Goal: Find contact information: Find contact information

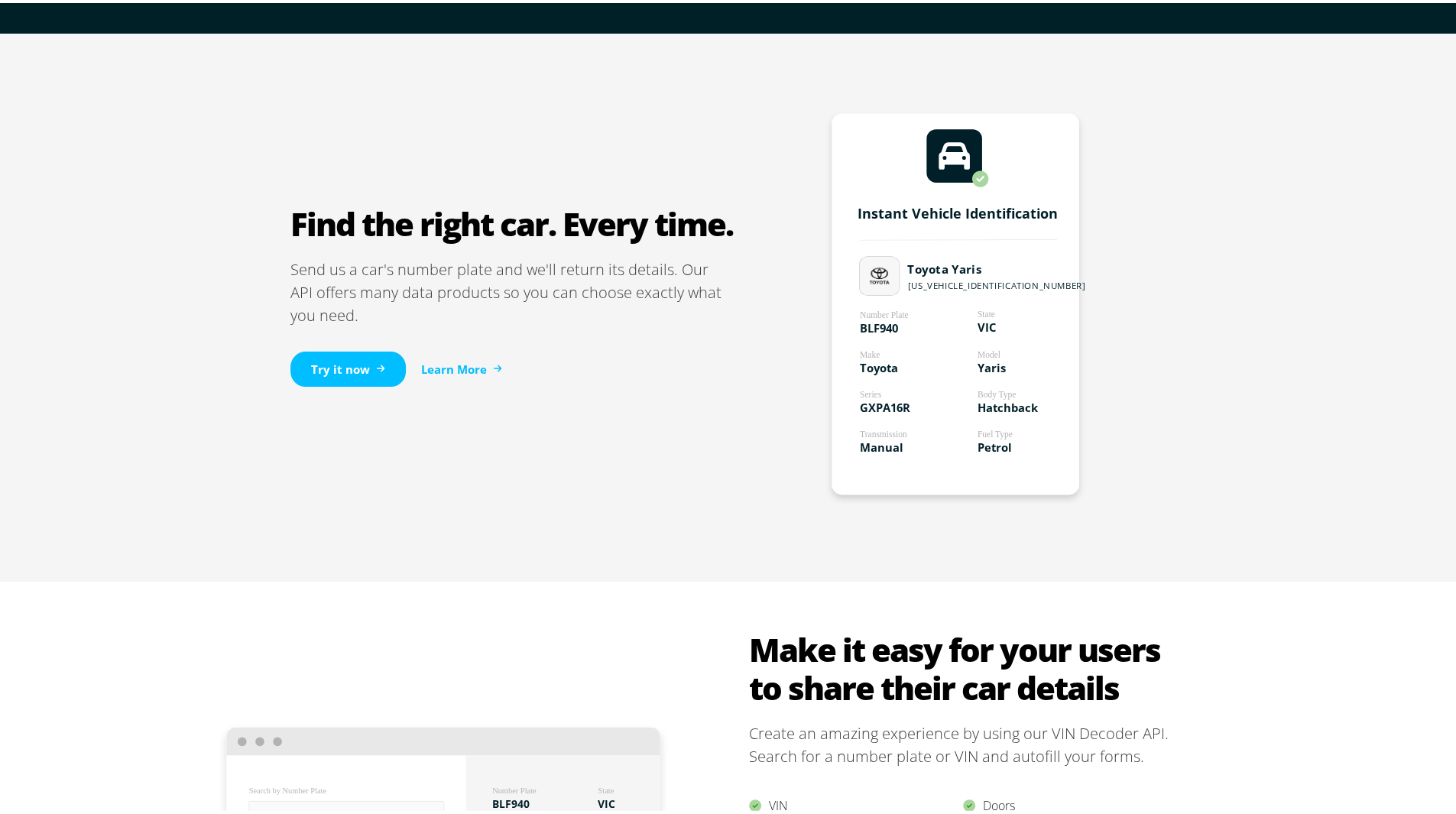
scroll to position [845, 0]
click at [884, 404] on tspan "GXPA16R" at bounding box center [884, 403] width 51 height 15
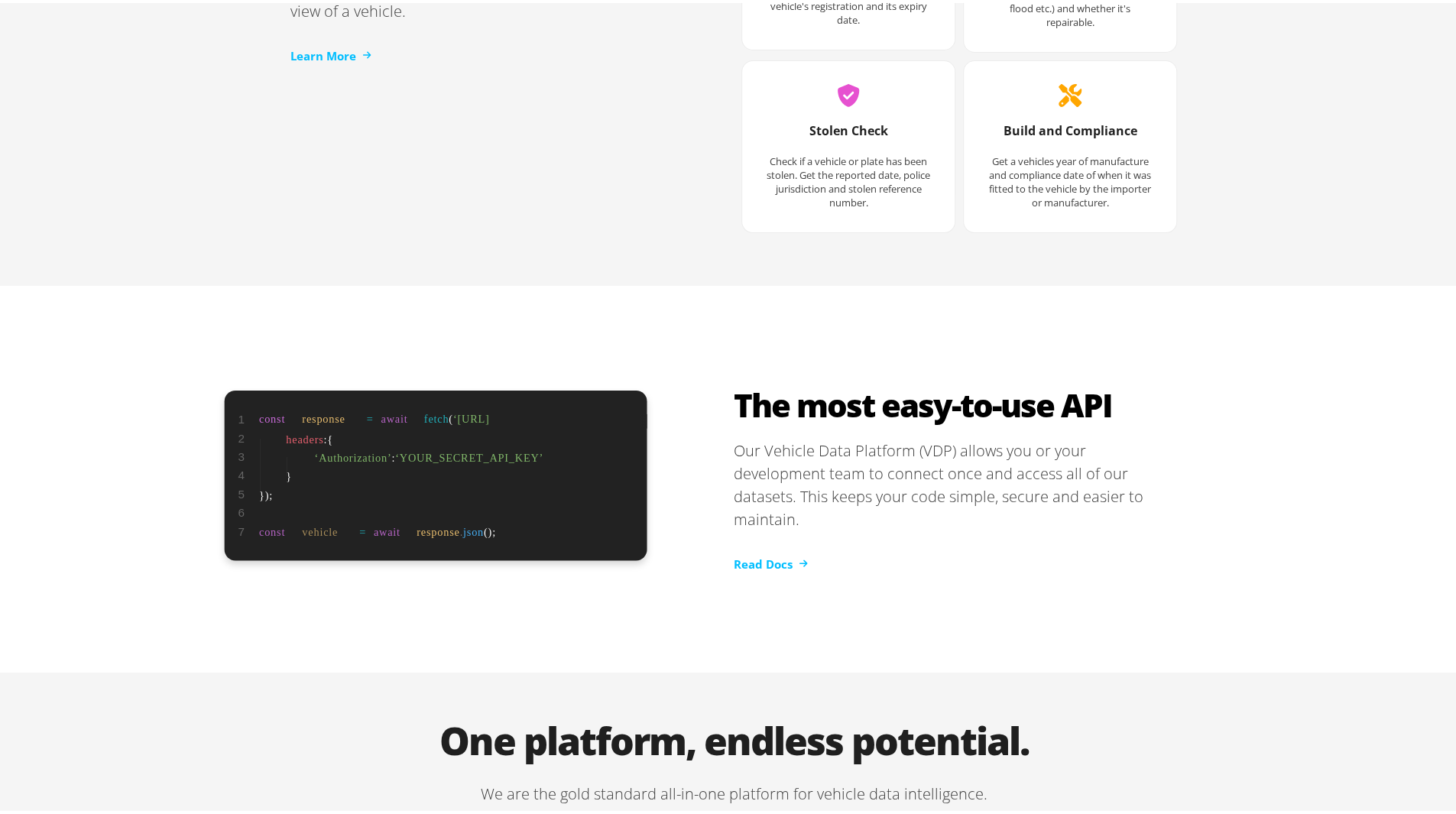
scroll to position [2329, 0]
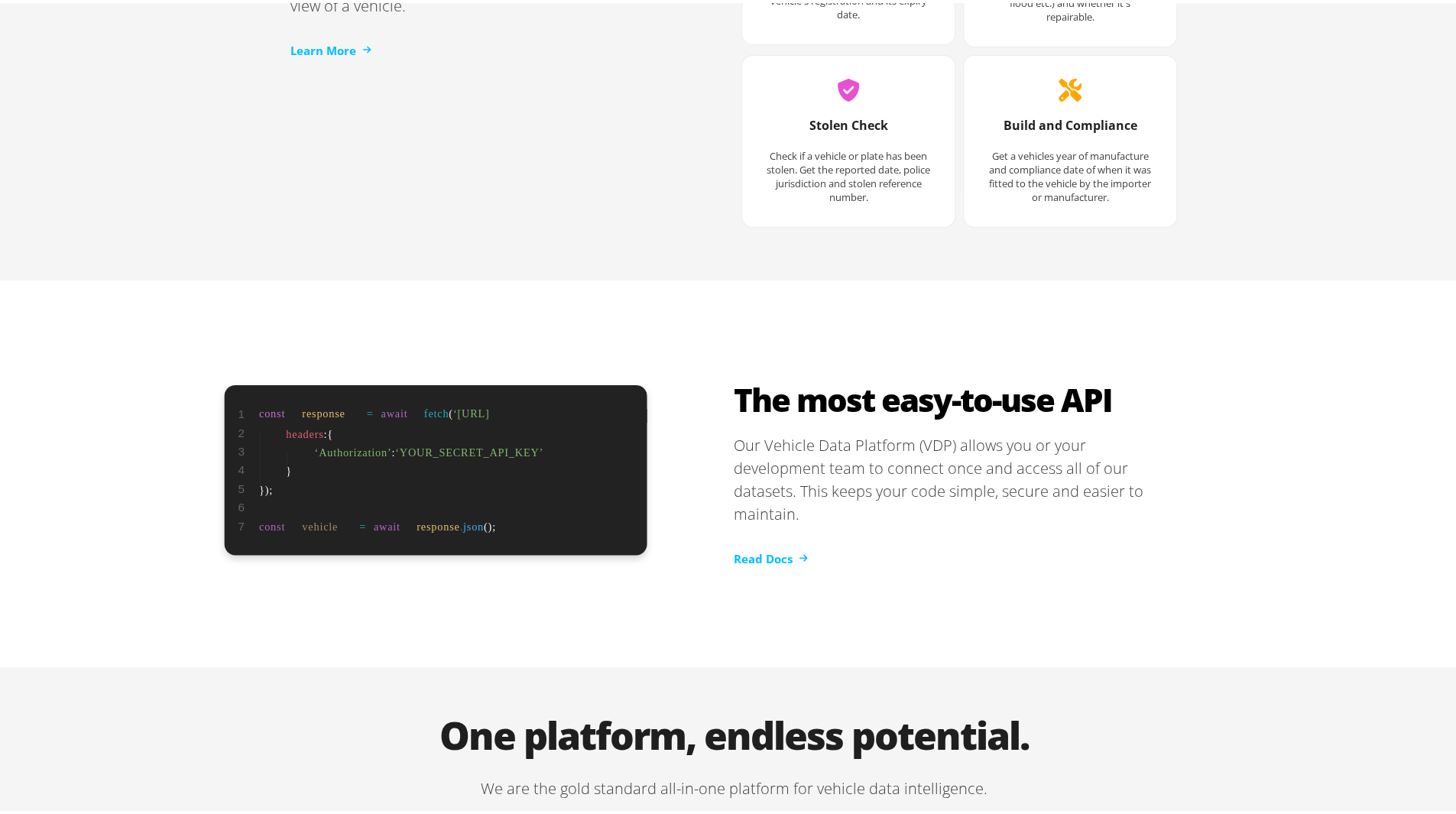
click at [878, 460] on p "Our Vehicle Data Platform (VDP) allows you or your development team to connect …" at bounding box center [955, 476] width 444 height 92
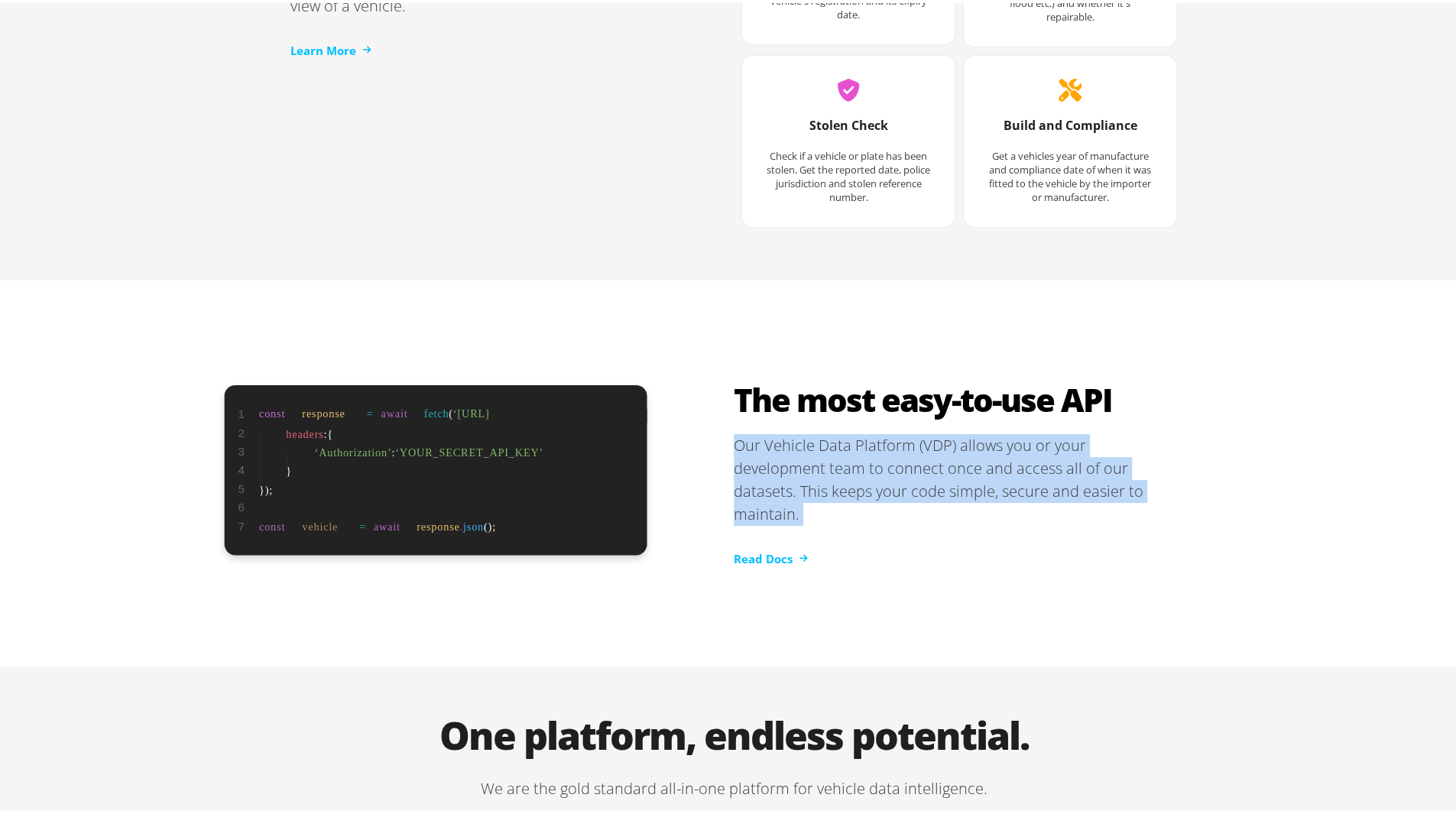
click at [878, 460] on p "Our Vehicle Data Platform (VDP) allows you or your development team to connect …" at bounding box center [955, 476] width 444 height 92
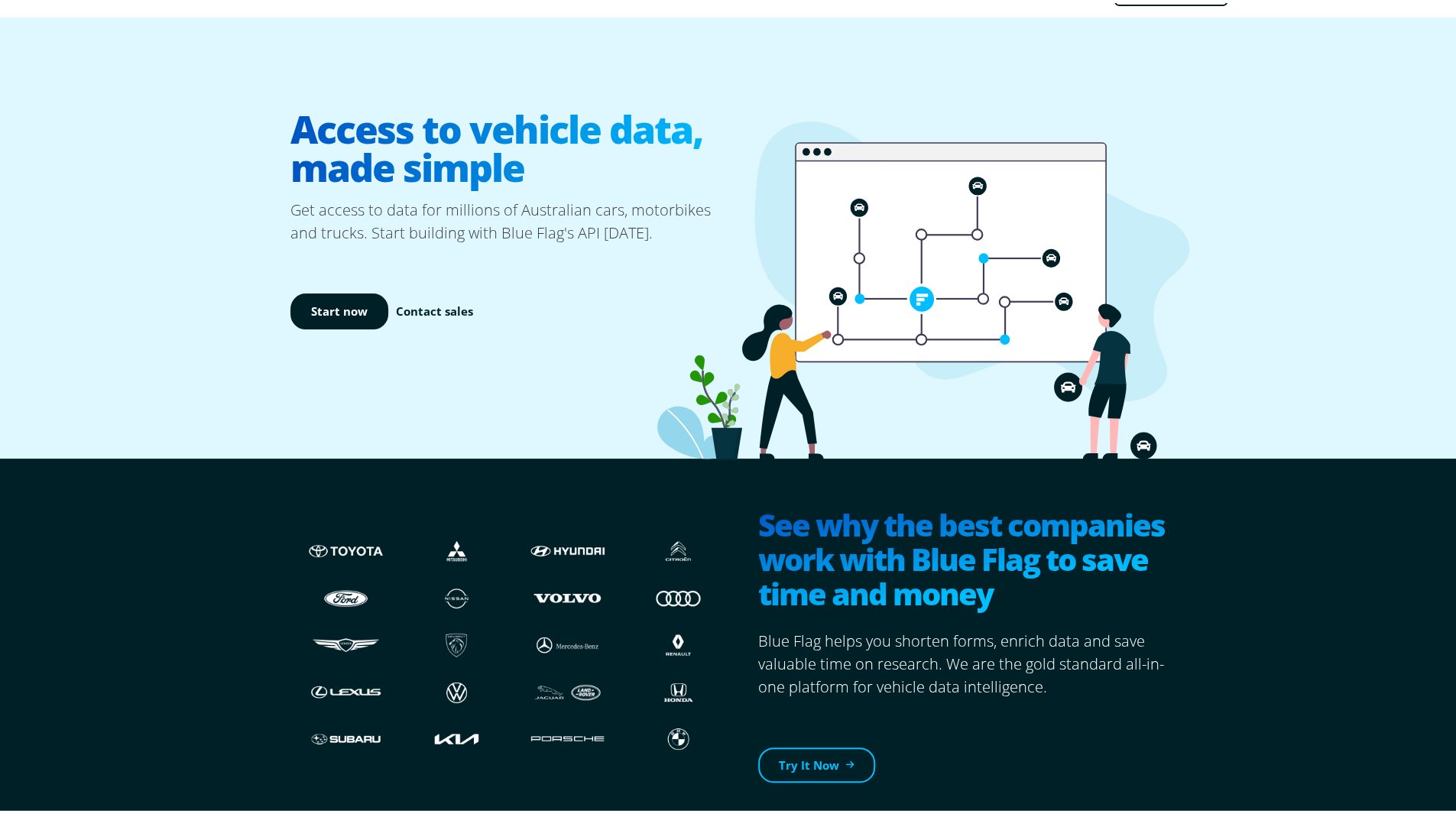
scroll to position [0, 0]
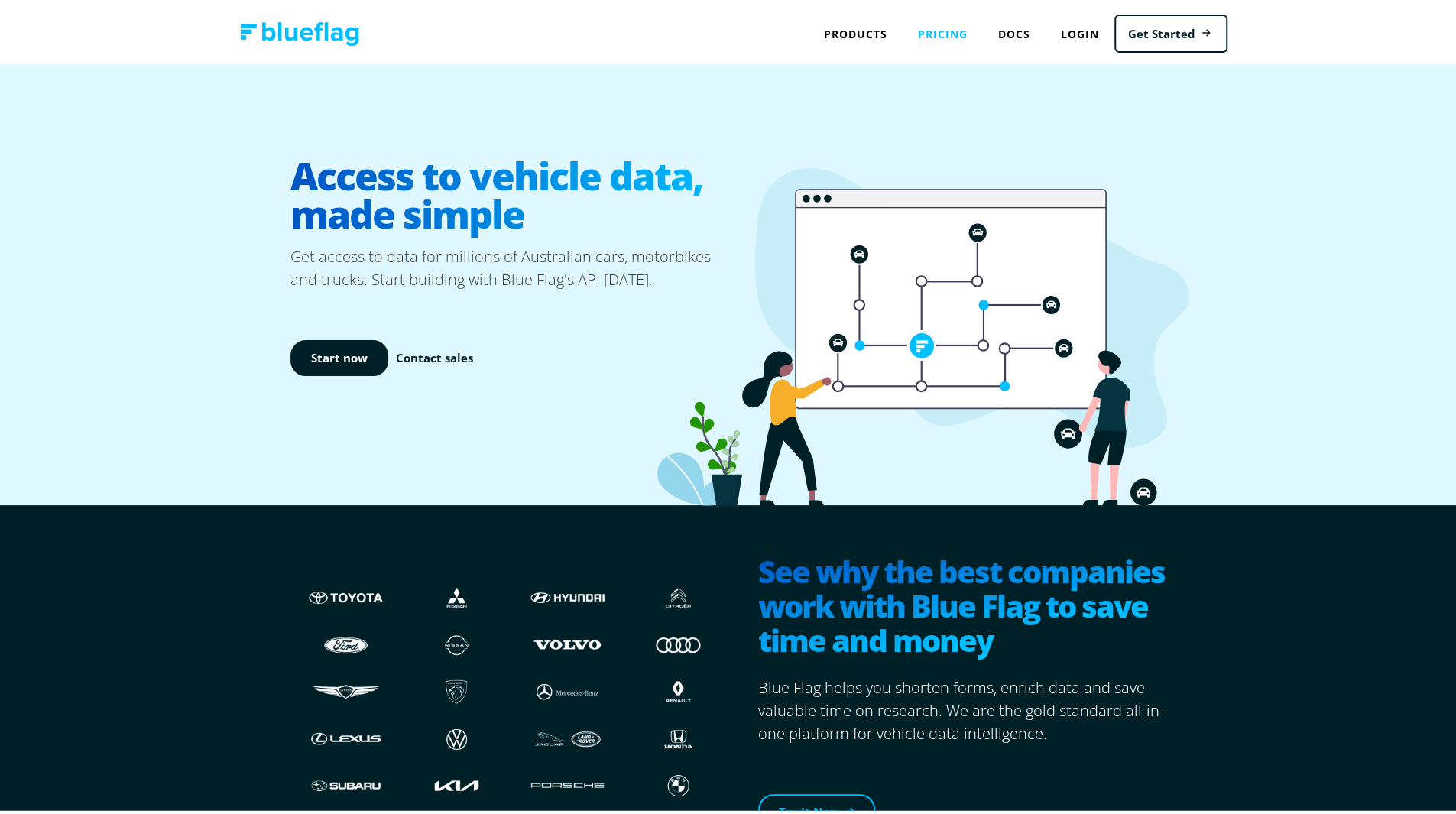
click at [949, 25] on link "Pricing" at bounding box center [942, 30] width 80 height 31
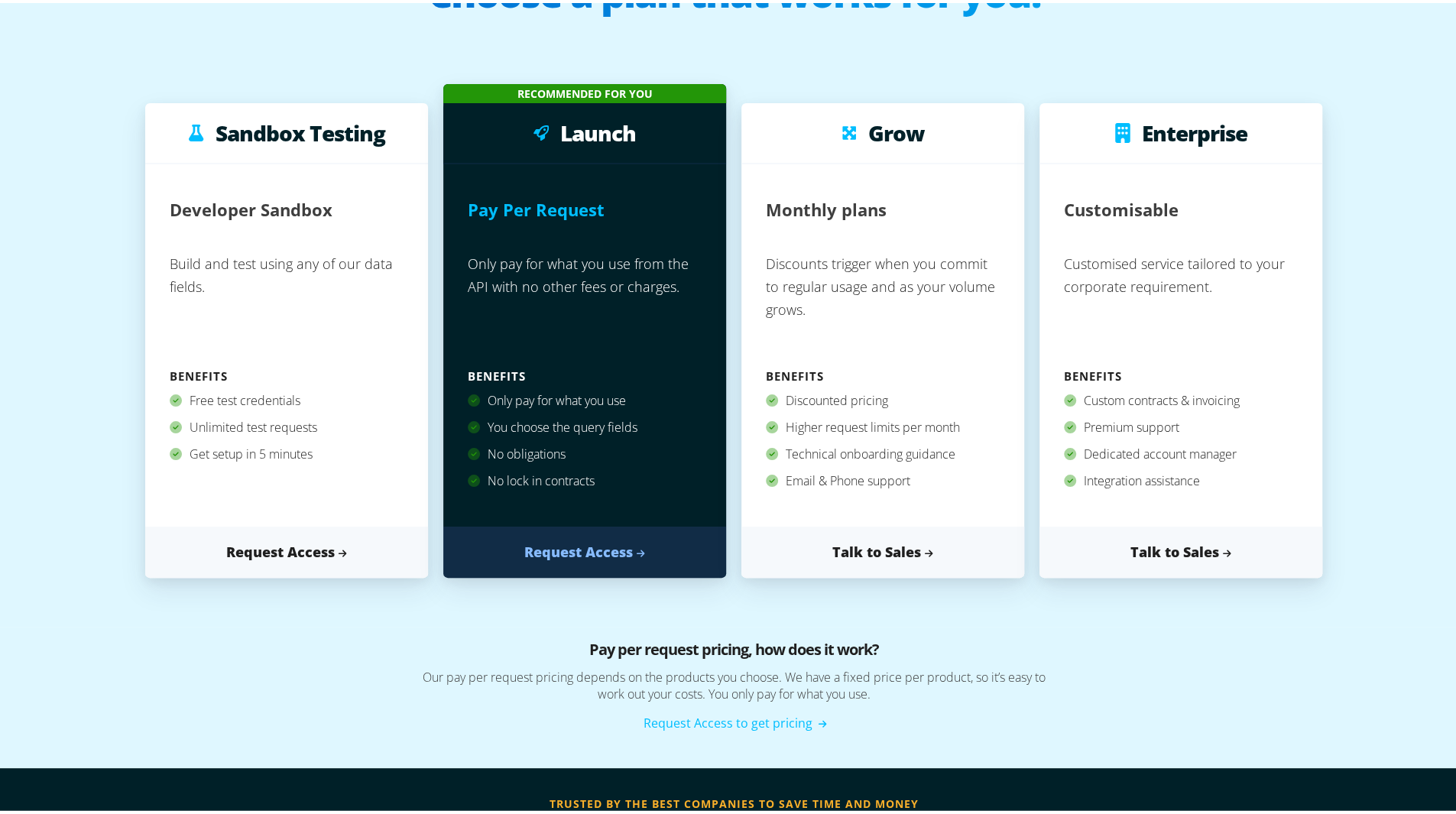
scroll to position [139, 0]
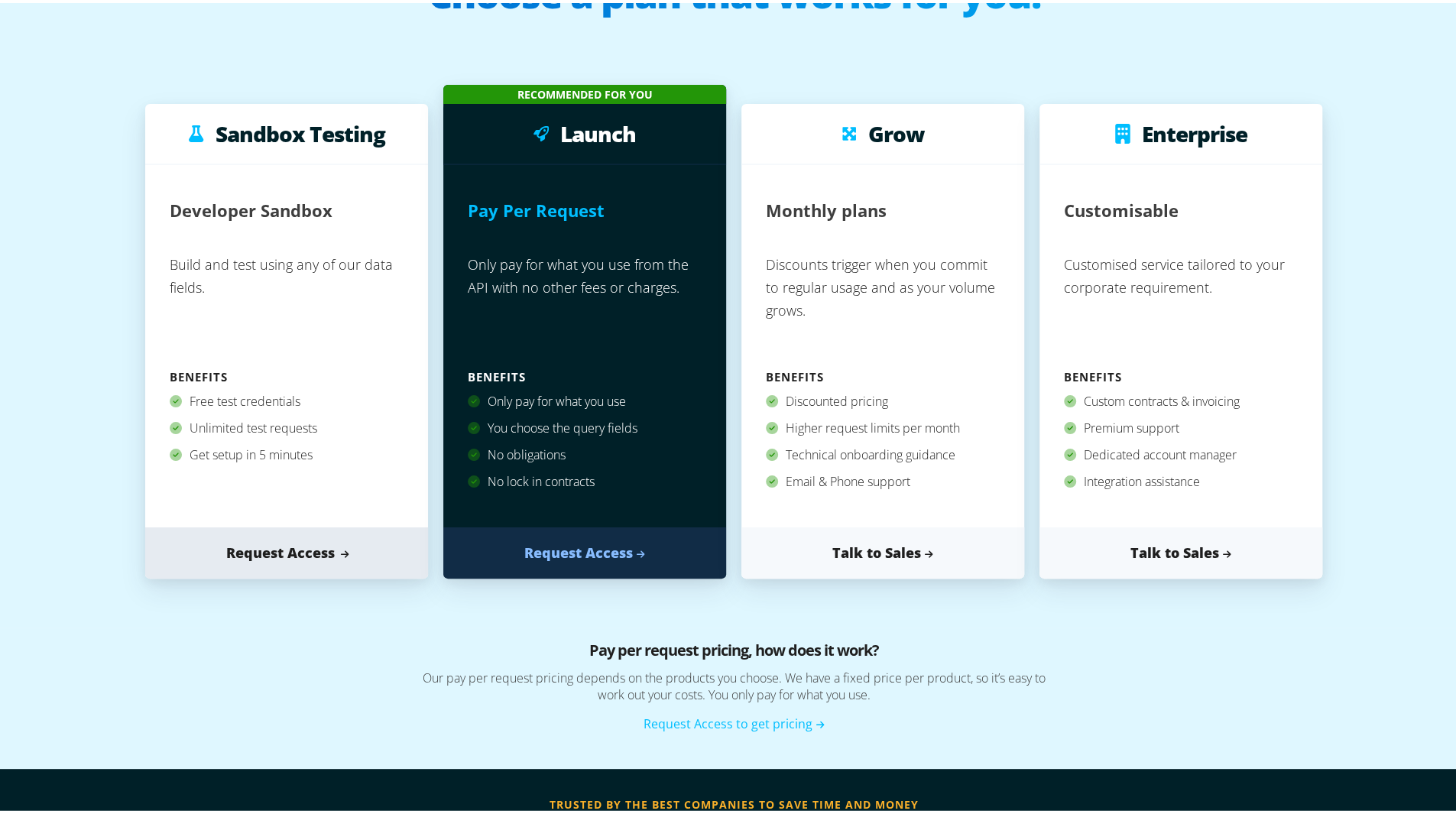
click at [336, 571] on link "Request Access" at bounding box center [286, 550] width 283 height 52
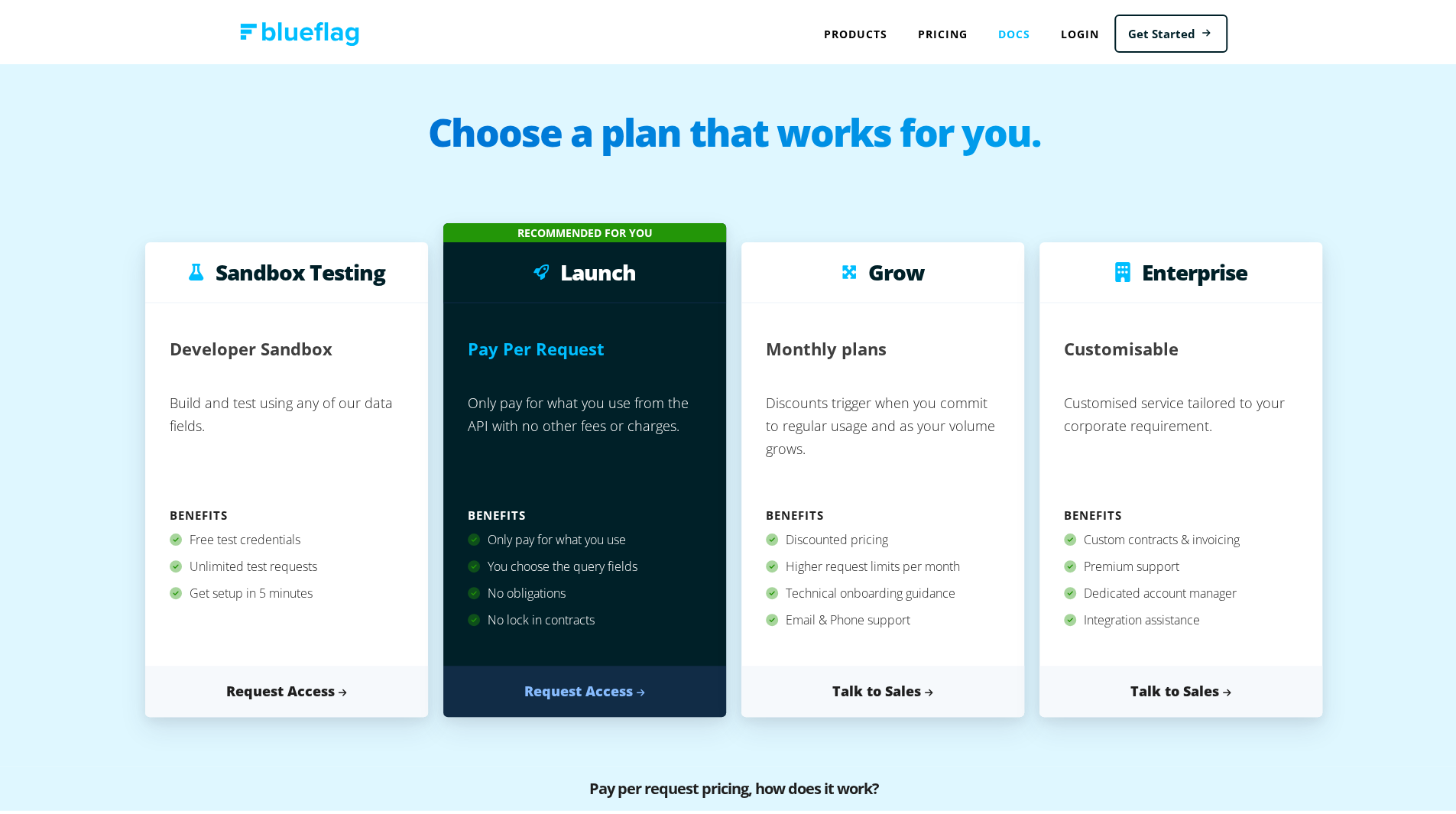
click at [1019, 25] on link "Docs" at bounding box center [1014, 30] width 63 height 31
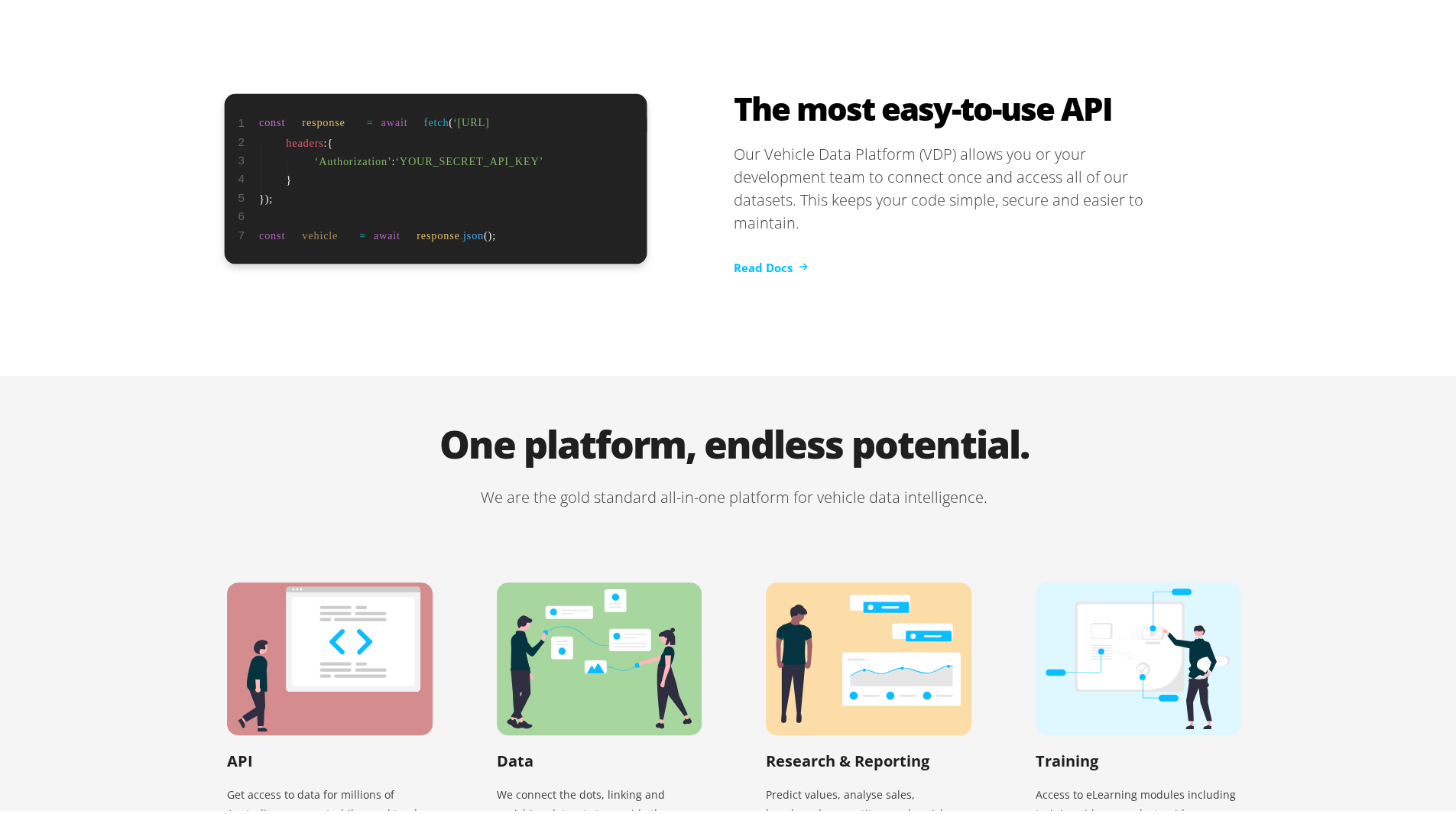
scroll to position [3006, 0]
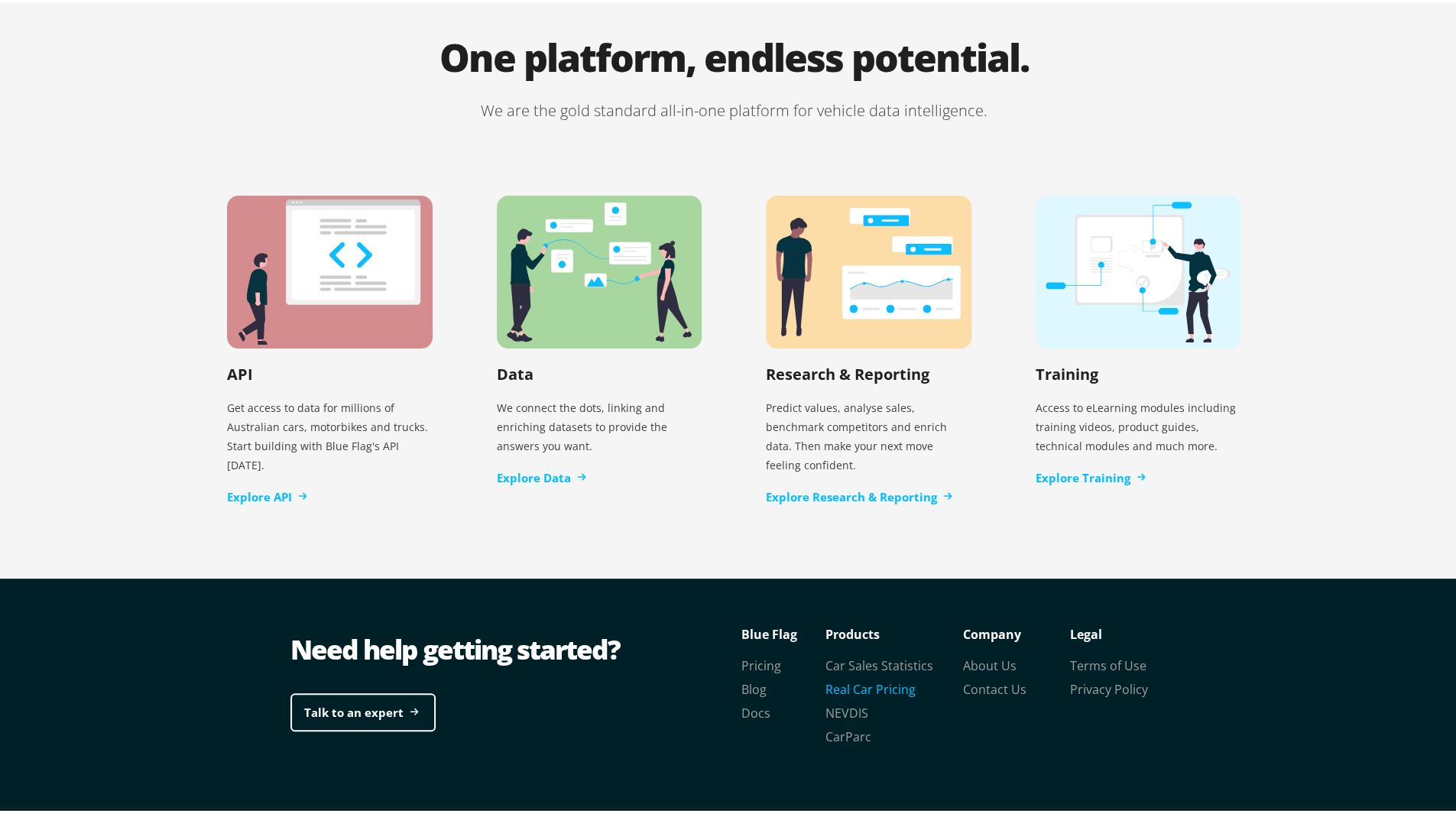
click at [848, 678] on link "Real Car Pricing" at bounding box center [870, 686] width 90 height 17
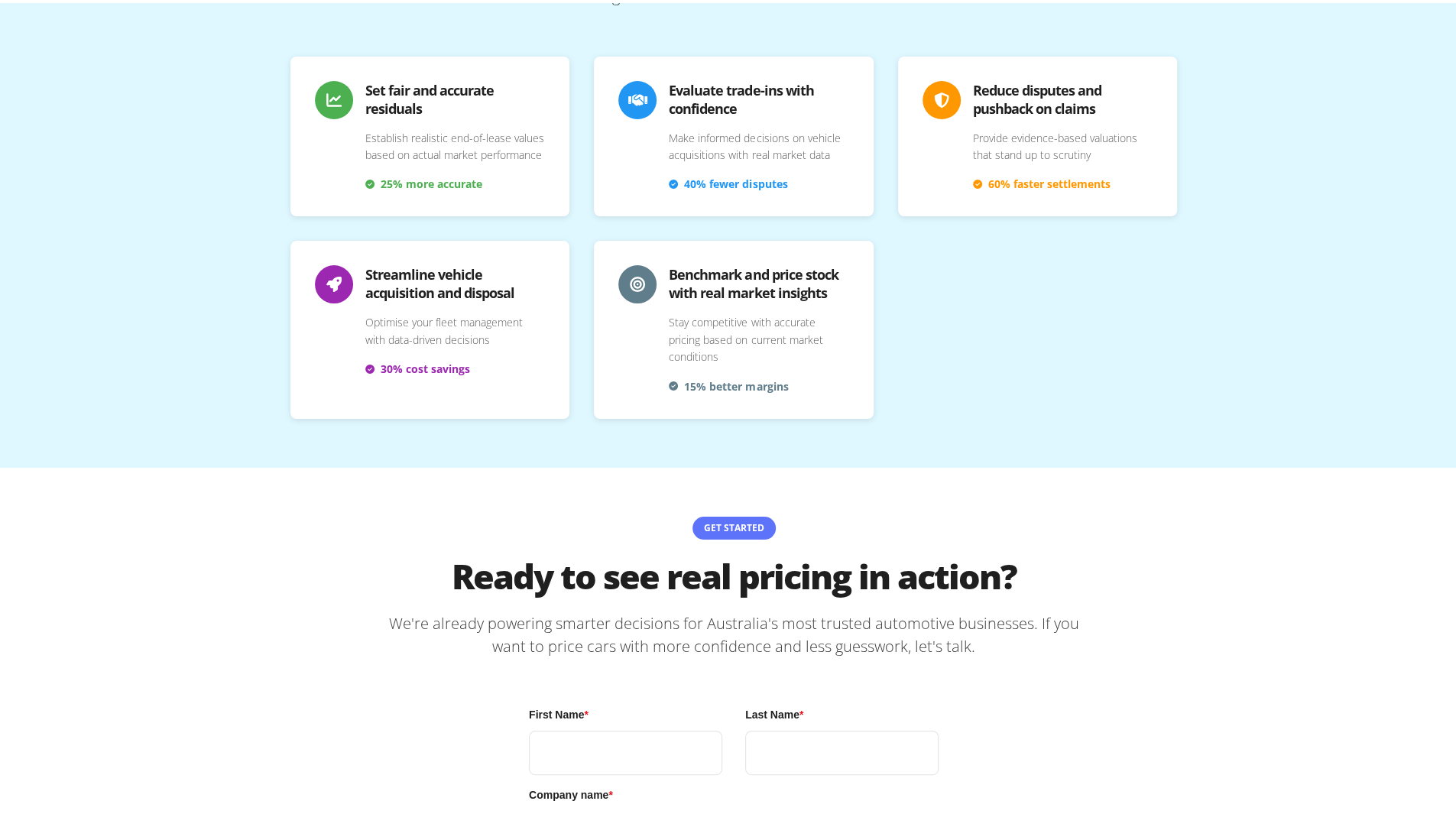
scroll to position [3601, 0]
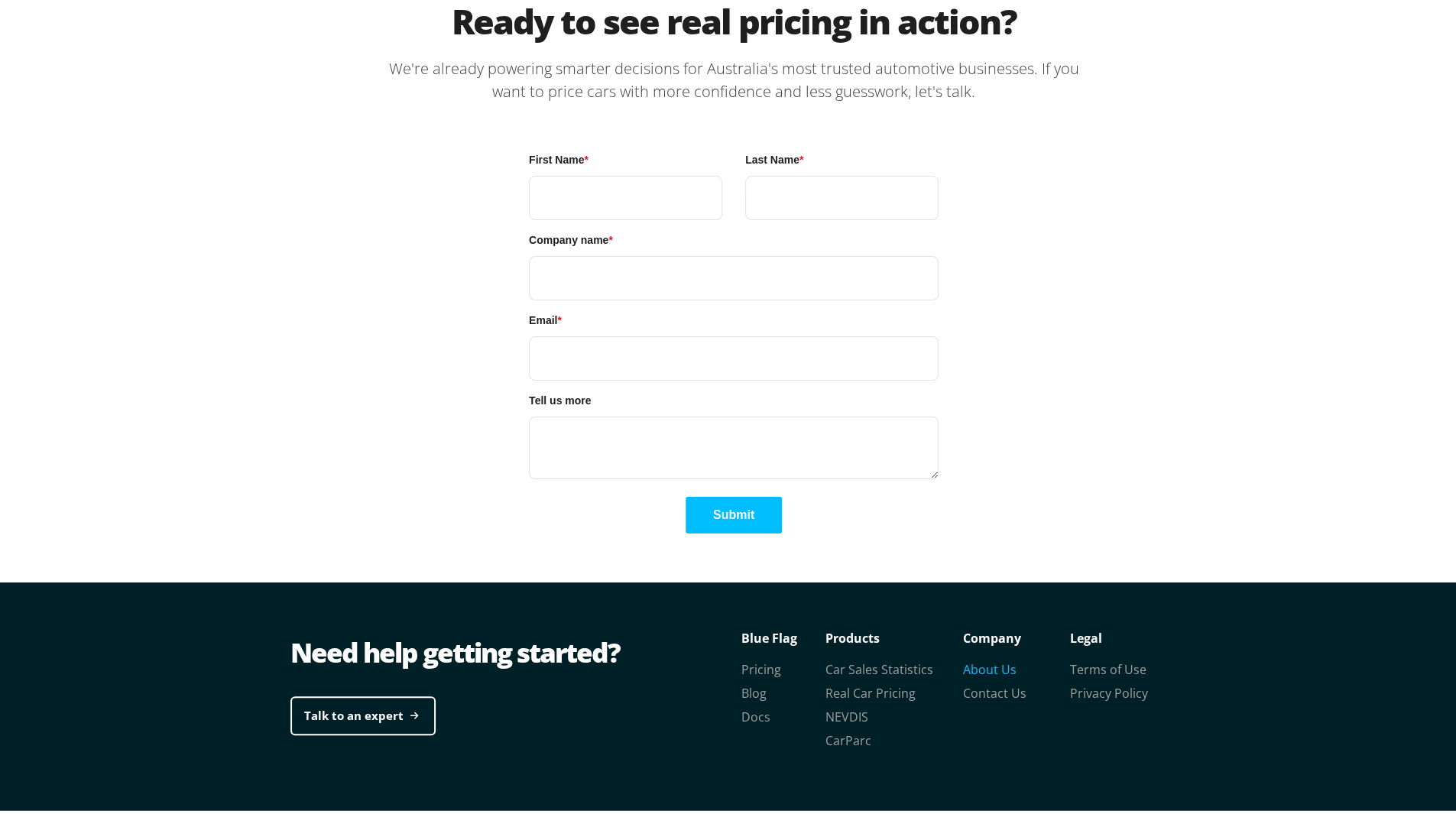
click at [963, 658] on link "About Us" at bounding box center [989, 666] width 53 height 17
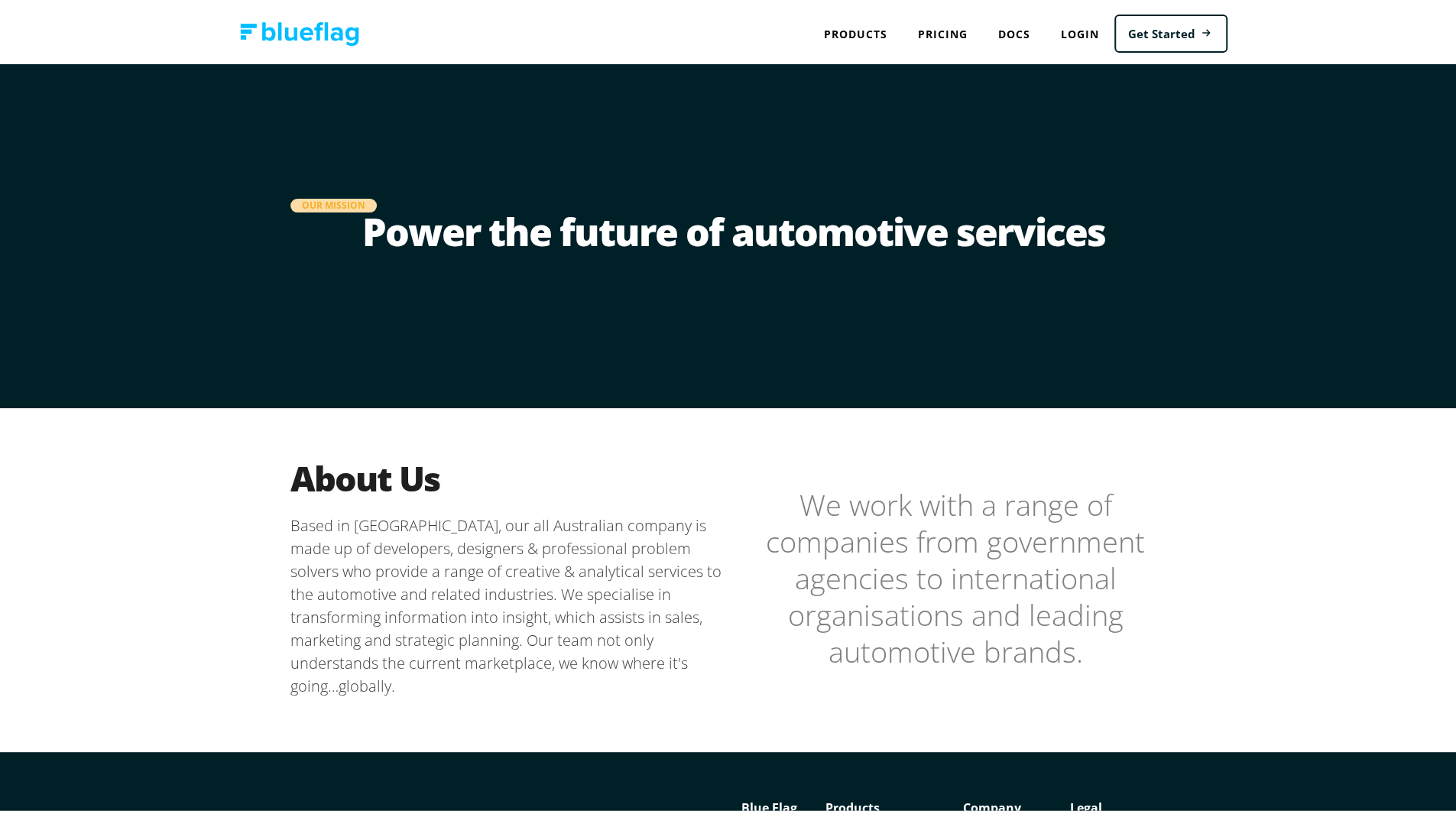
click at [516, 531] on p "Based in Melbourne, our all Australian company is made up of developers, design…" at bounding box center [512, 603] width 444 height 183
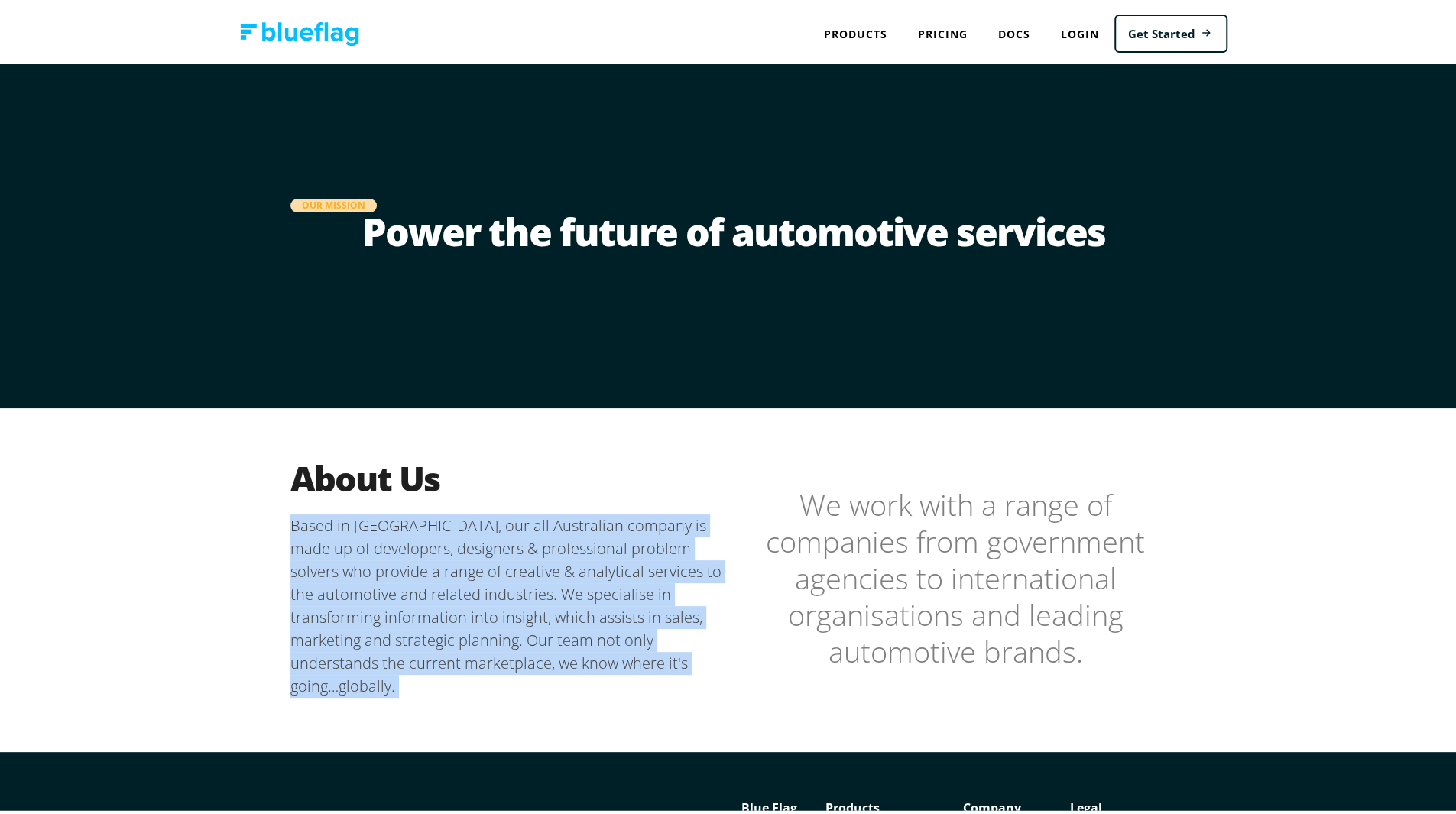
click at [516, 531] on p "Based in Melbourne, our all Australian company is made up of developers, design…" at bounding box center [512, 603] width 444 height 183
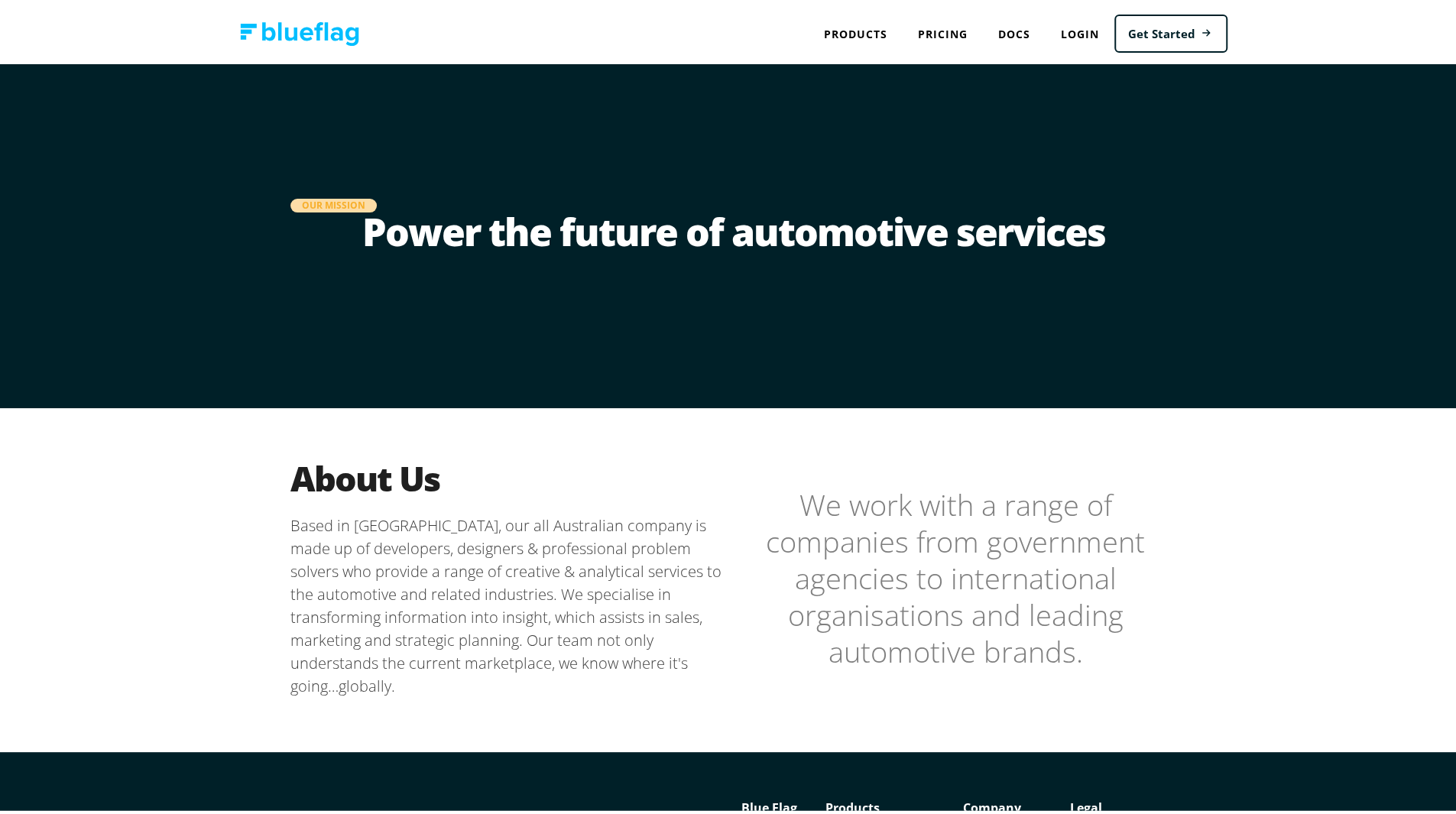
click at [516, 531] on p "Based in Melbourne, our all Australian company is made up of developers, design…" at bounding box center [512, 603] width 444 height 183
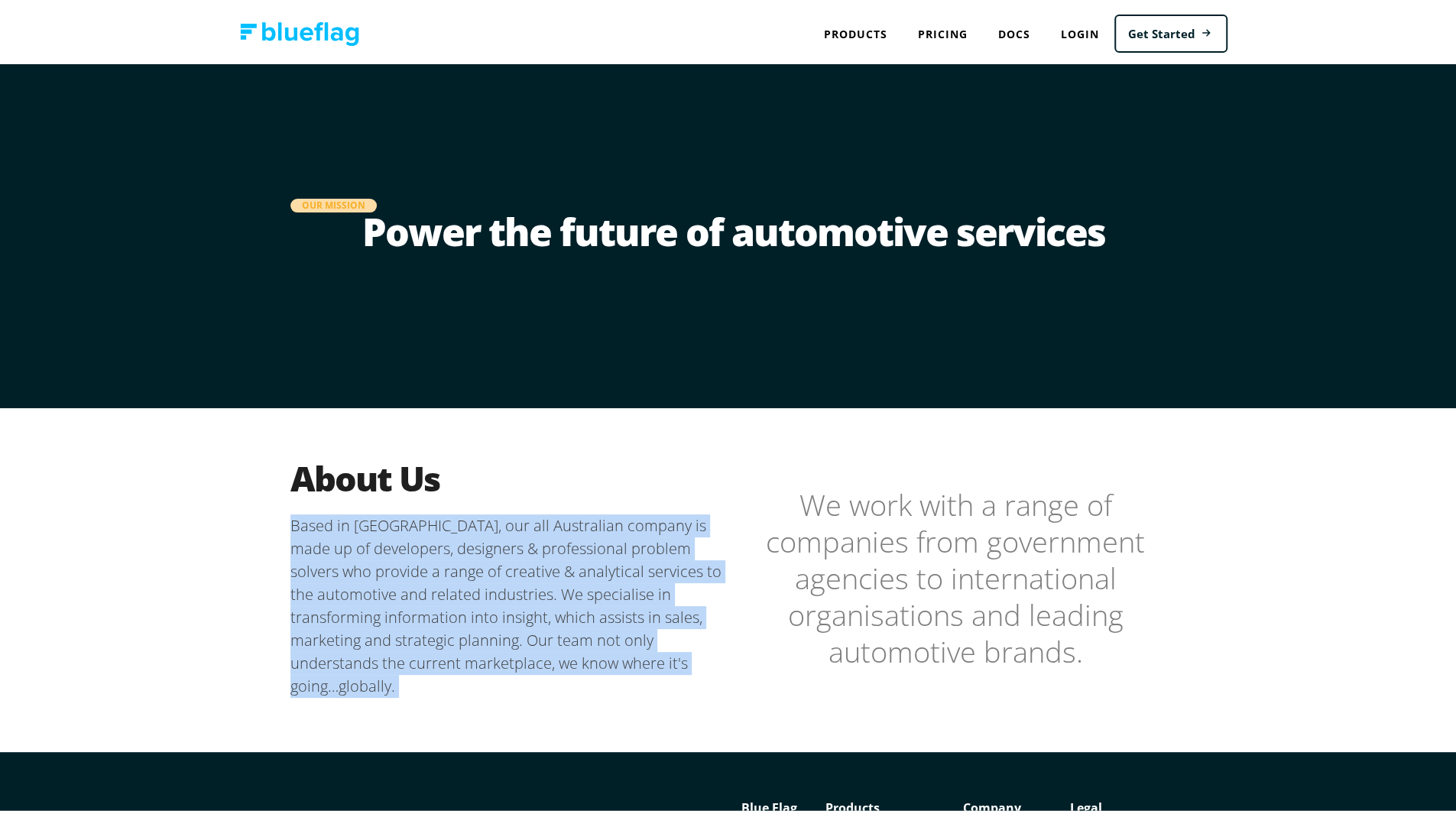
click at [516, 531] on p "Based in Melbourne, our all Australian company is made up of developers, design…" at bounding box center [512, 603] width 444 height 183
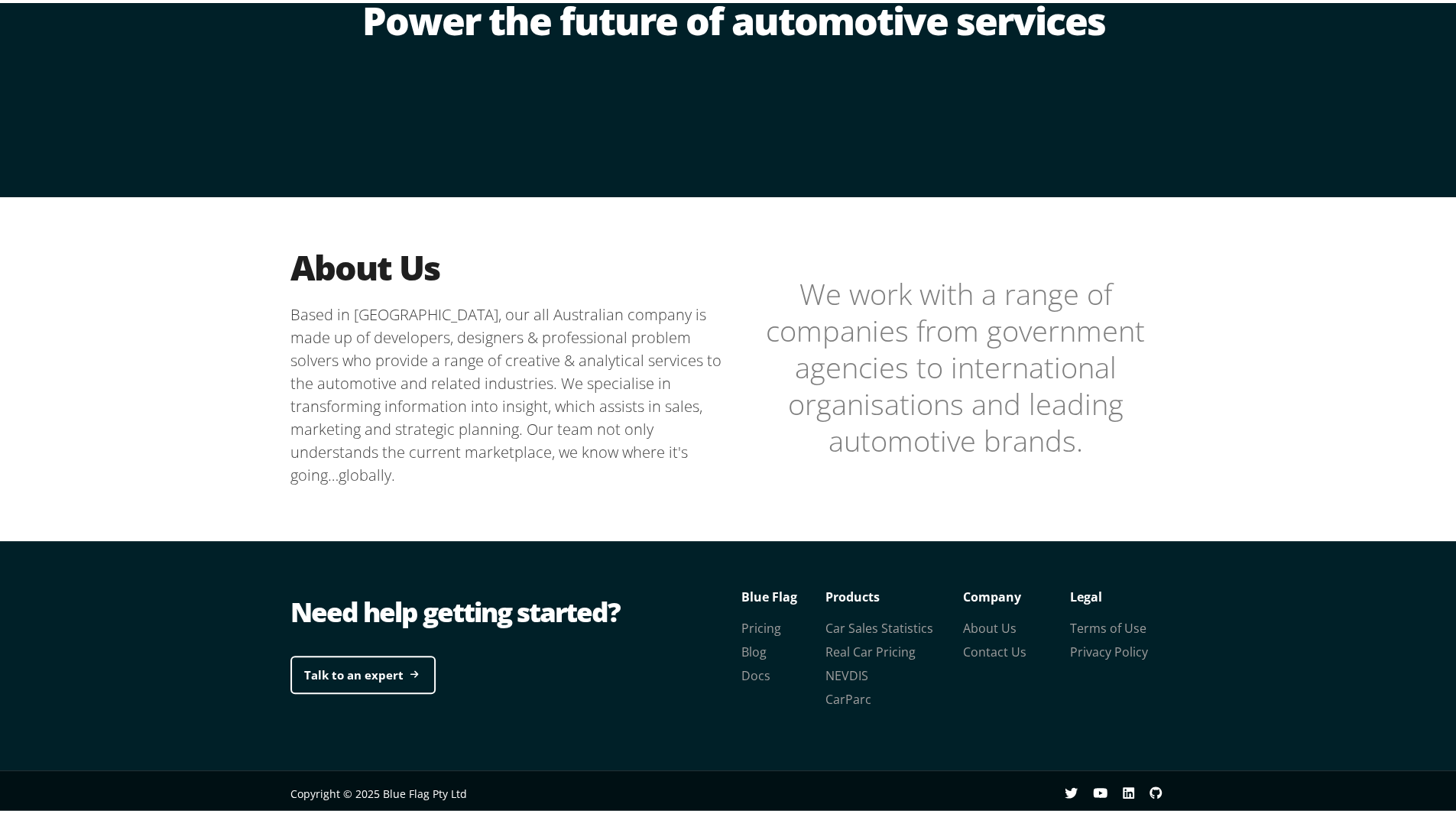
scroll to position [211, 0]
click at [853, 626] on link "Car Sales Statistics" at bounding box center [879, 625] width 108 height 17
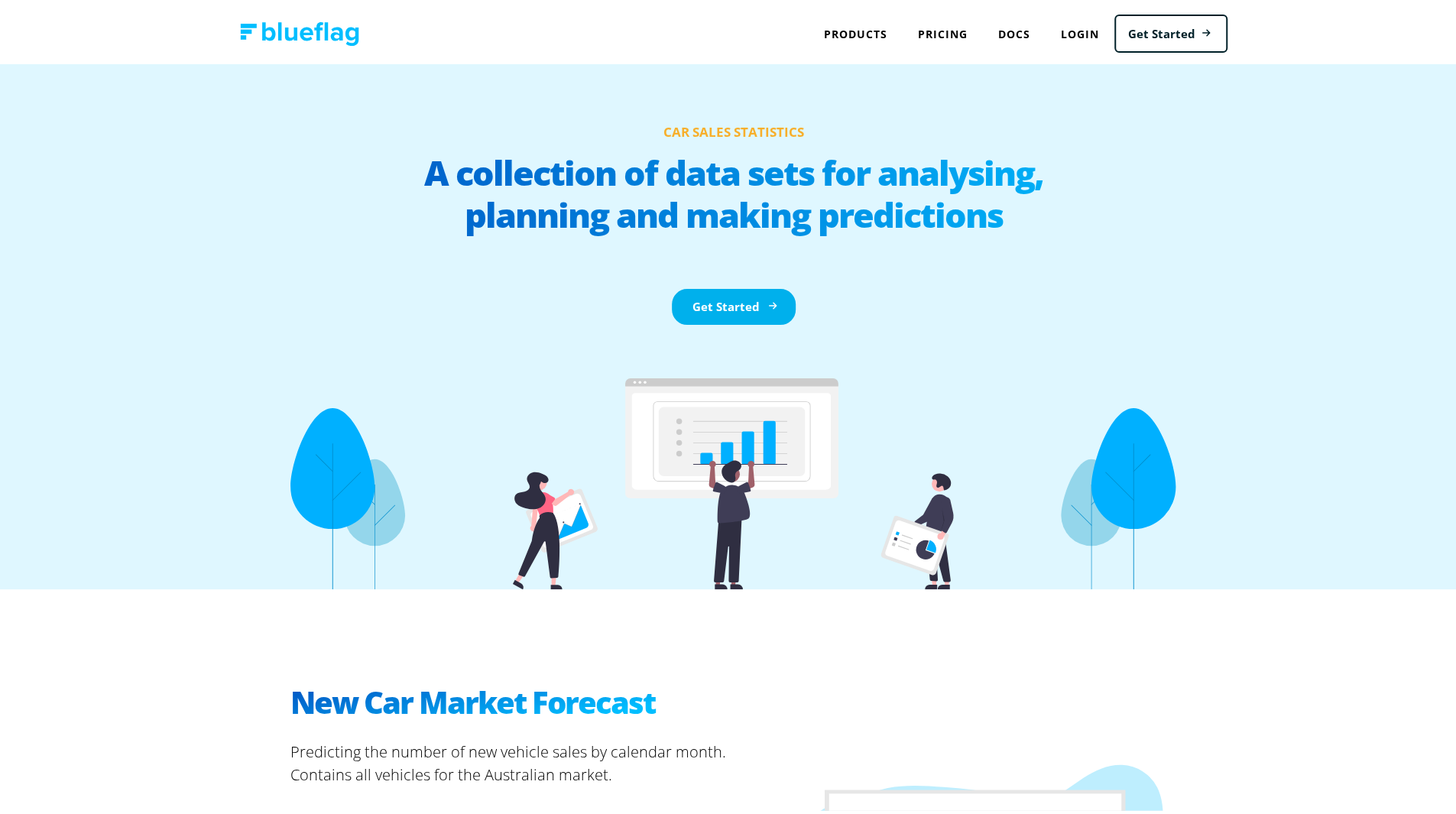
click at [722, 306] on link "Get Started" at bounding box center [733, 304] width 124 height 36
